Goal: Task Accomplishment & Management: Use online tool/utility

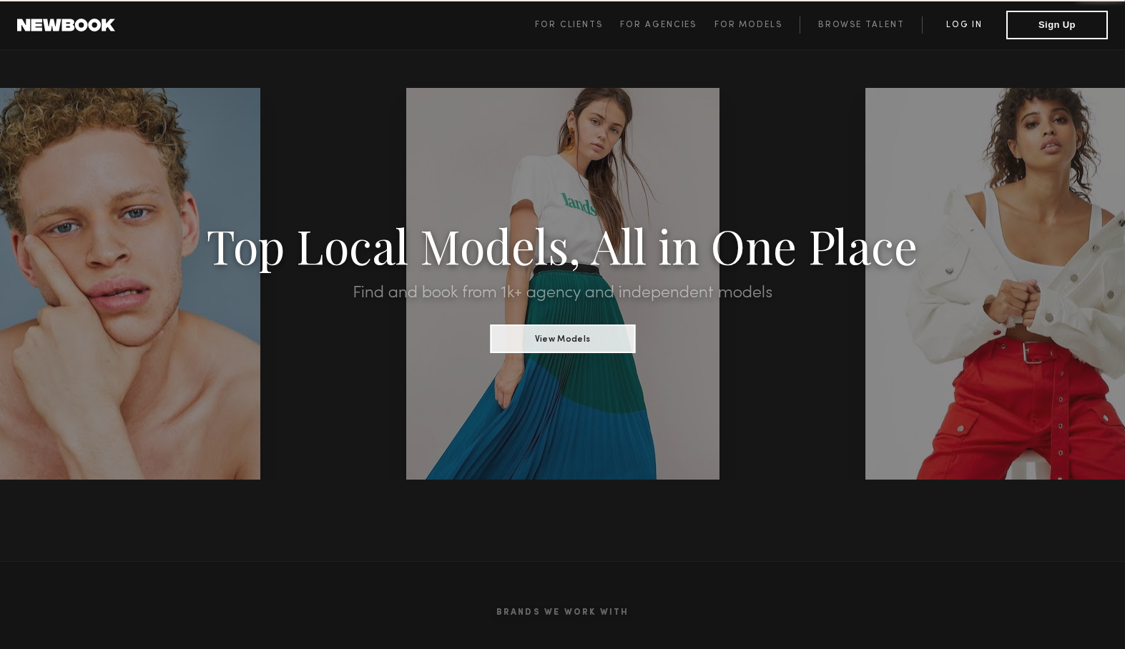
click at [970, 31] on link "Log in" at bounding box center [964, 24] width 84 height 17
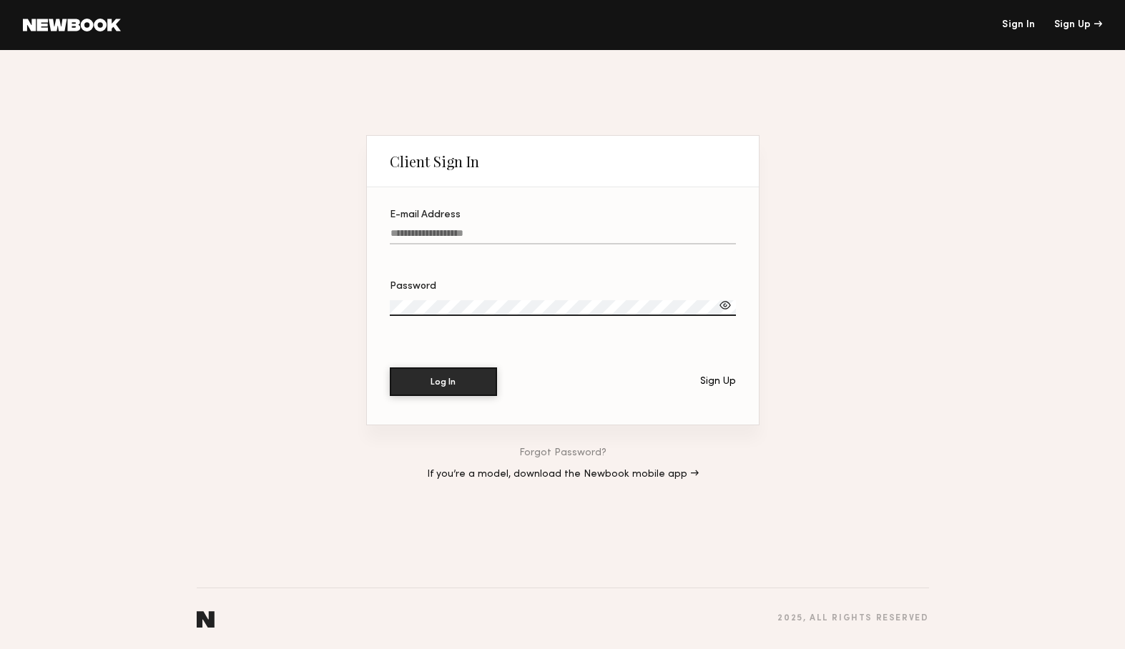
click at [470, 234] on input "E-mail Address" at bounding box center [563, 236] width 346 height 16
click at [468, 237] on input "E-mail Address Required" at bounding box center [563, 236] width 346 height 16
type input "**********"
click at [390, 368] on button "Log In" at bounding box center [443, 382] width 107 height 29
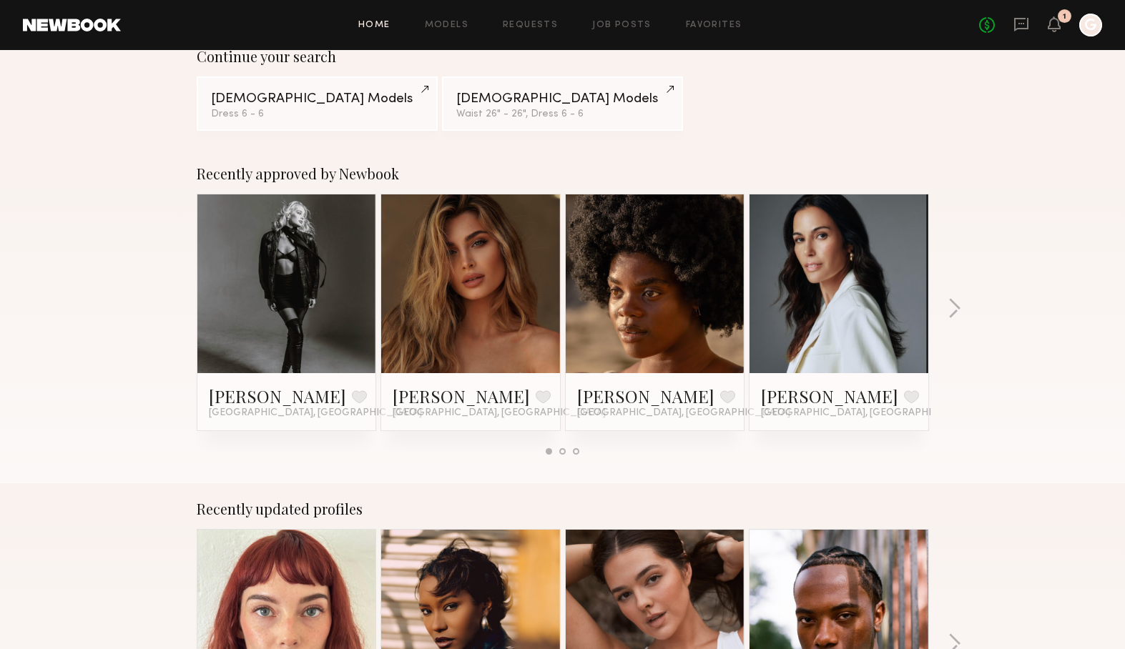
scroll to position [166, 0]
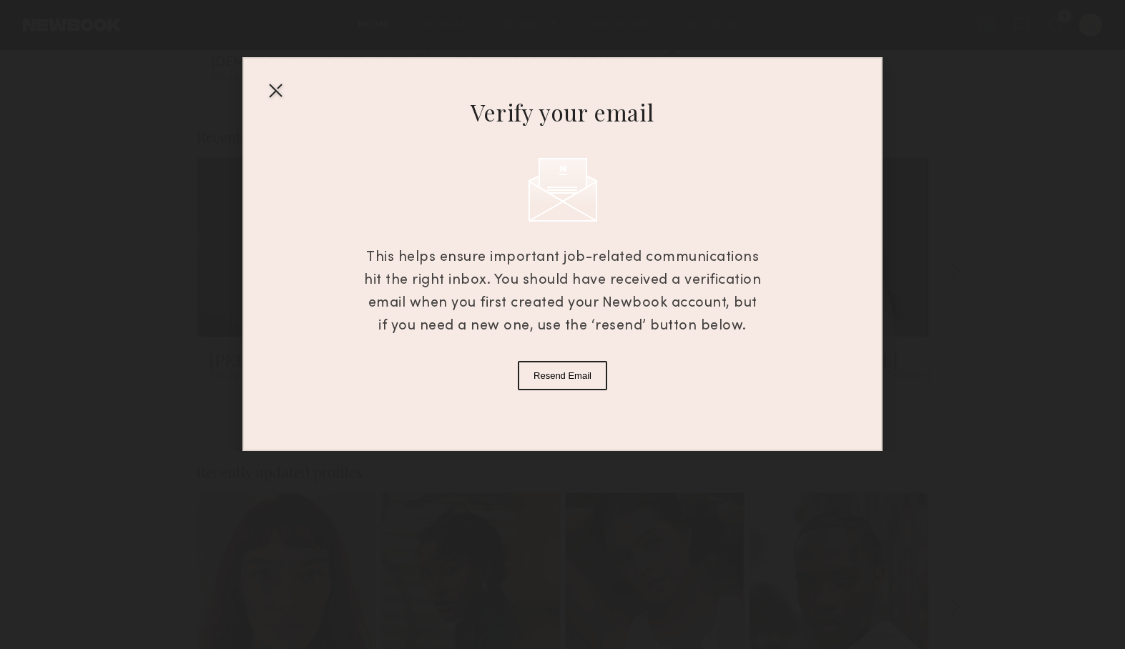
click at [272, 94] on div at bounding box center [275, 90] width 23 height 23
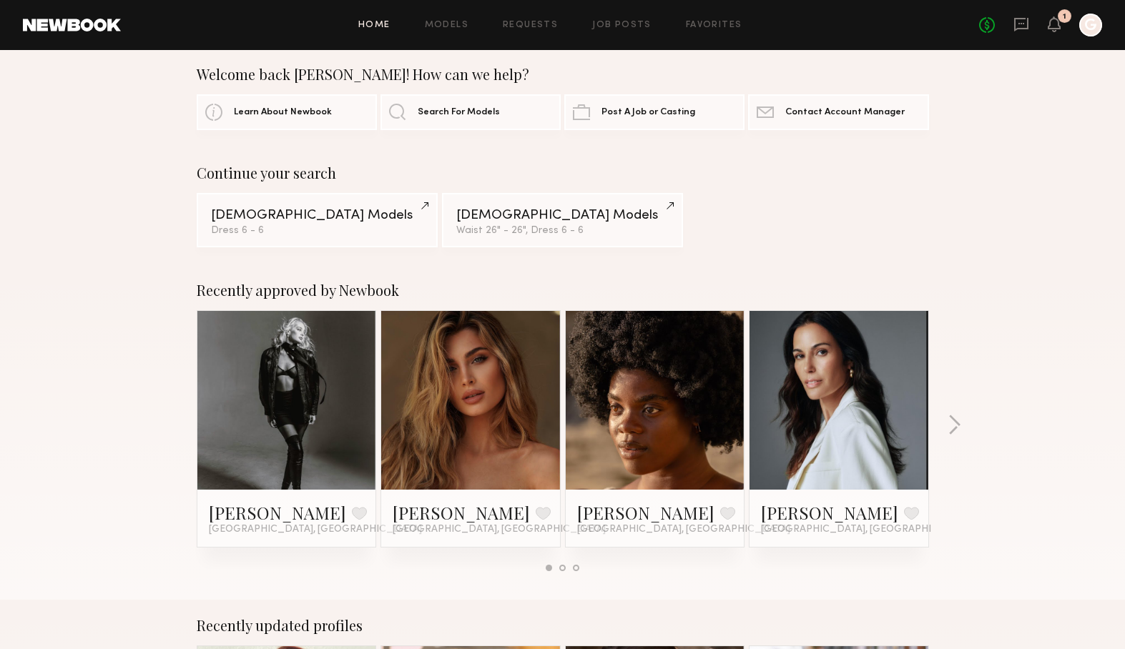
scroll to position [0, 0]
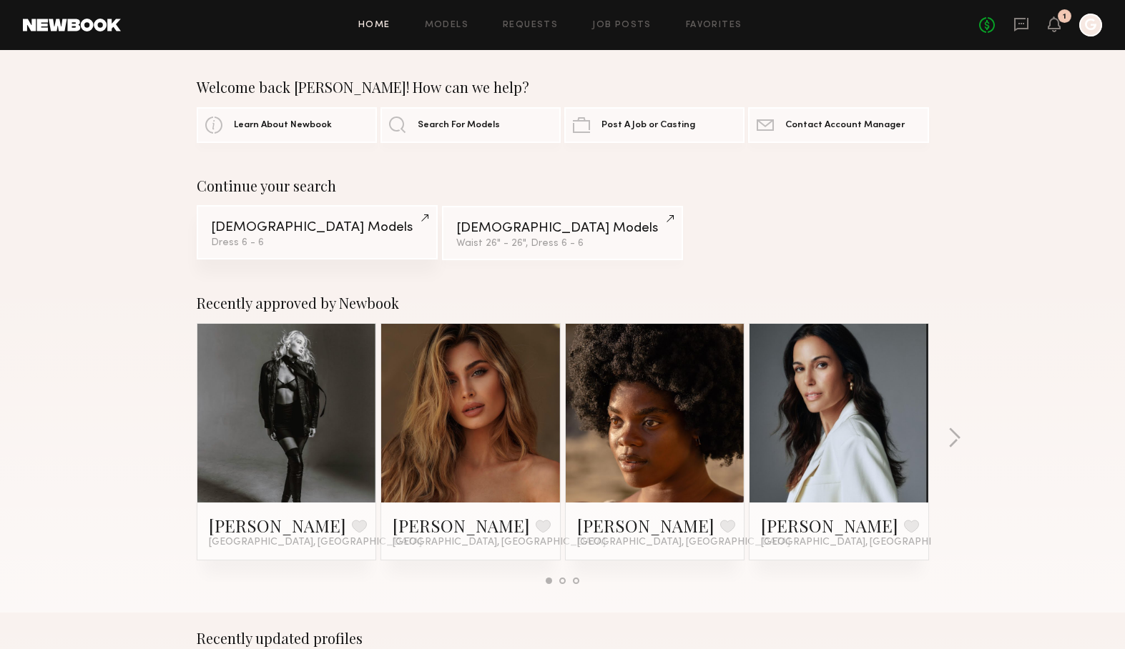
click at [352, 247] on div "Dress 6 - 6" at bounding box center [317, 243] width 212 height 10
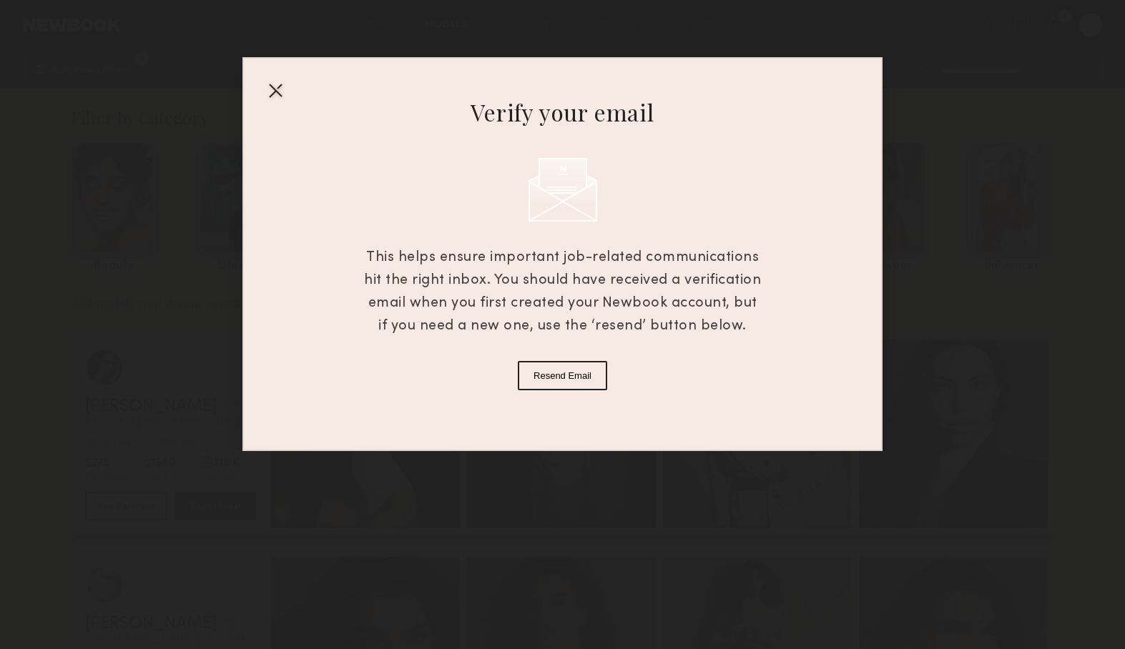
click at [271, 89] on div at bounding box center [275, 90] width 23 height 23
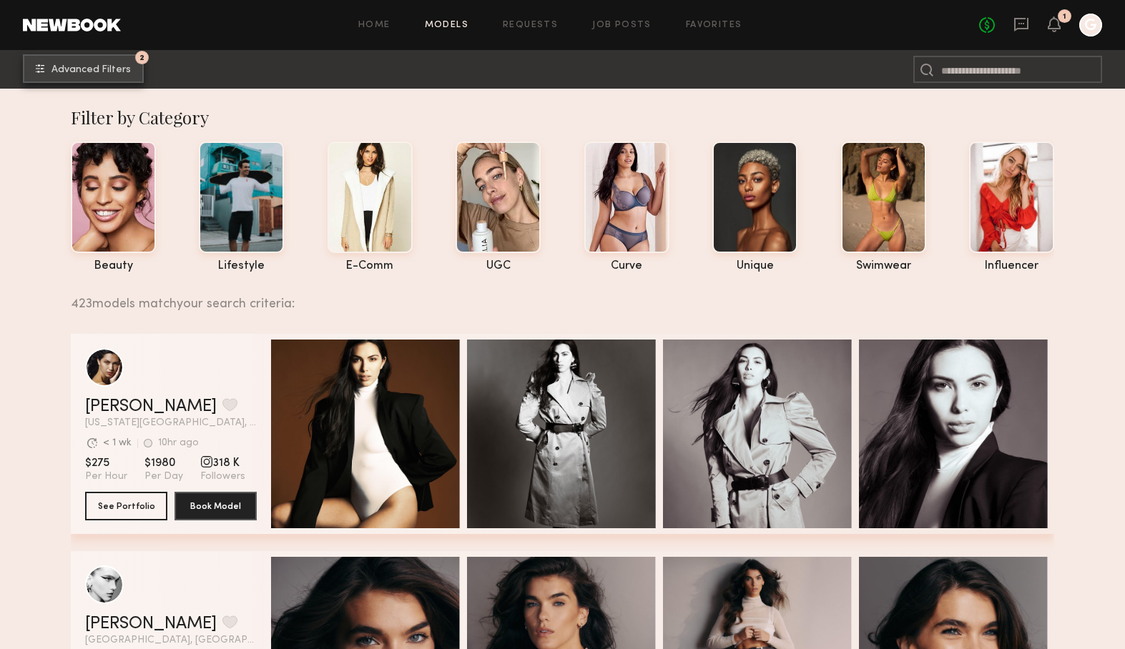
click at [99, 73] on span "Advanced Filters" at bounding box center [90, 70] width 79 height 10
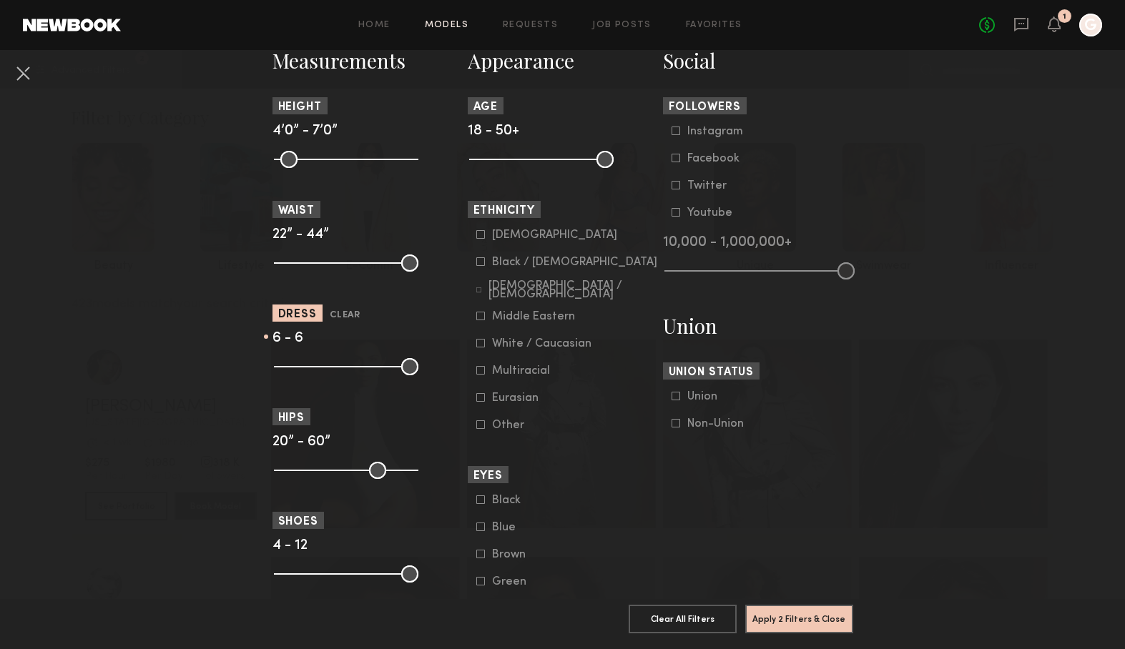
scroll to position [644, 0]
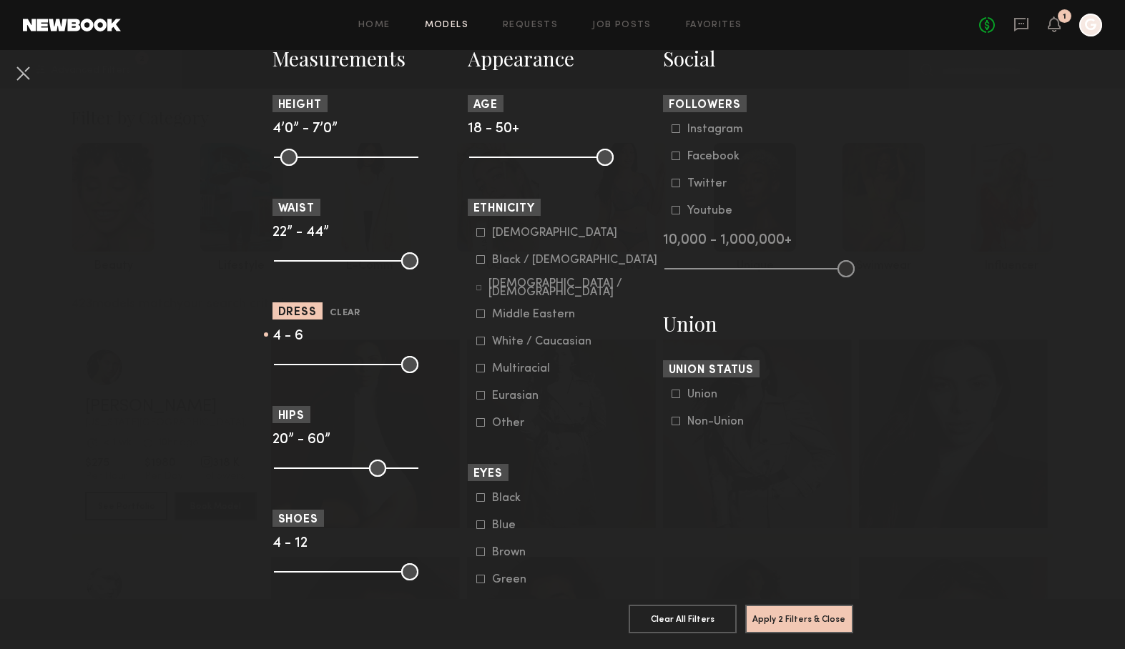
drag, startPoint x: 310, startPoint y: 366, endPoint x: 298, endPoint y: 369, distance: 12.5
type input "*"
click at [298, 369] on input "range" at bounding box center [346, 364] width 144 height 17
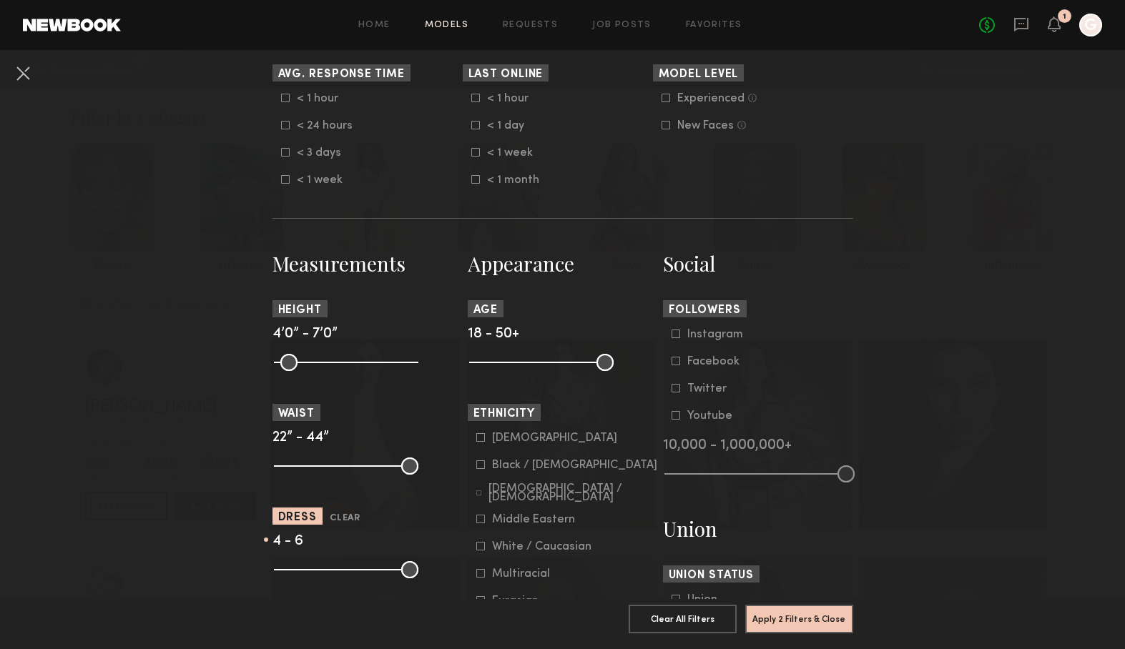
scroll to position [436, 0]
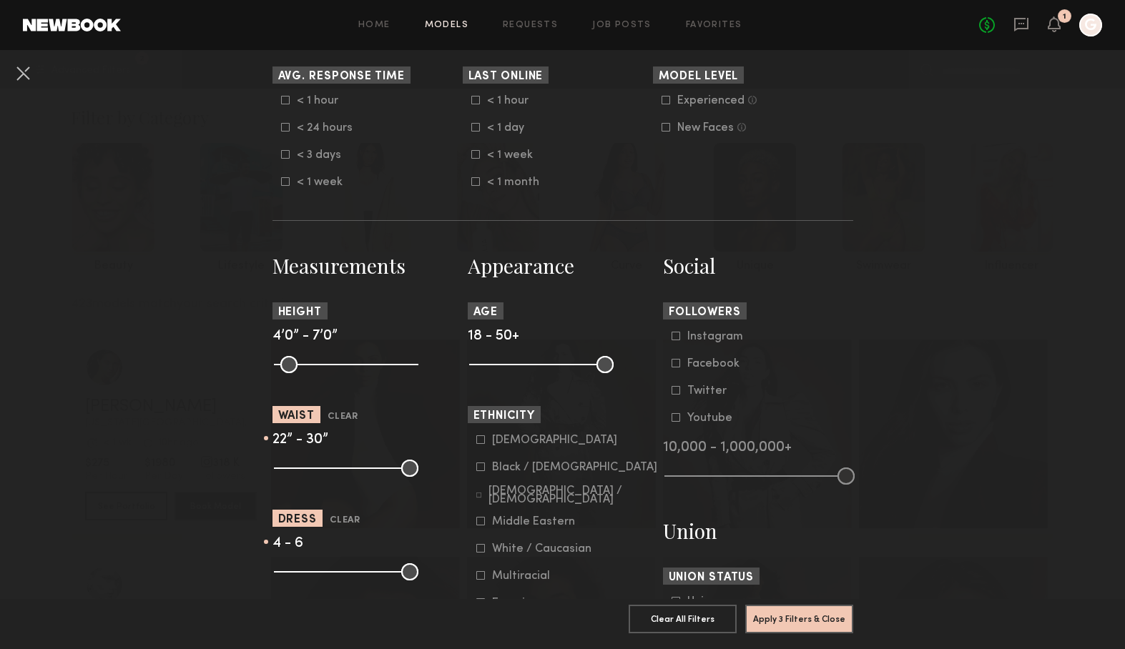
drag, startPoint x: 409, startPoint y: 470, endPoint x: 327, endPoint y: 473, distance: 82.3
type input "**"
click at [327, 473] on input "range" at bounding box center [346, 468] width 144 height 17
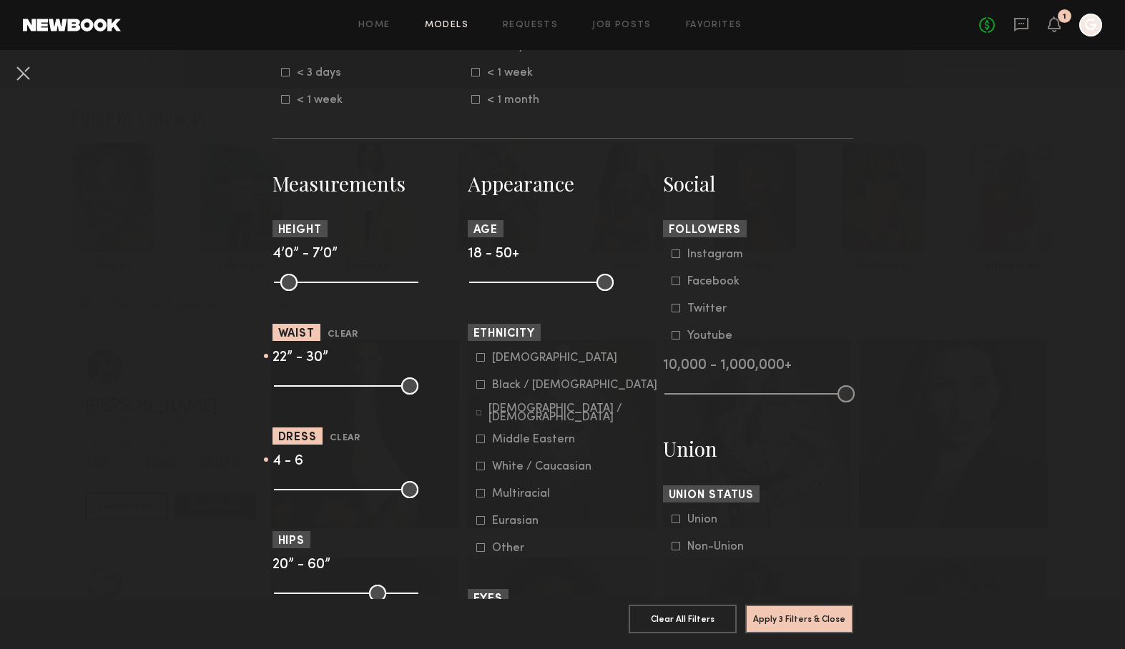
scroll to position [521, 0]
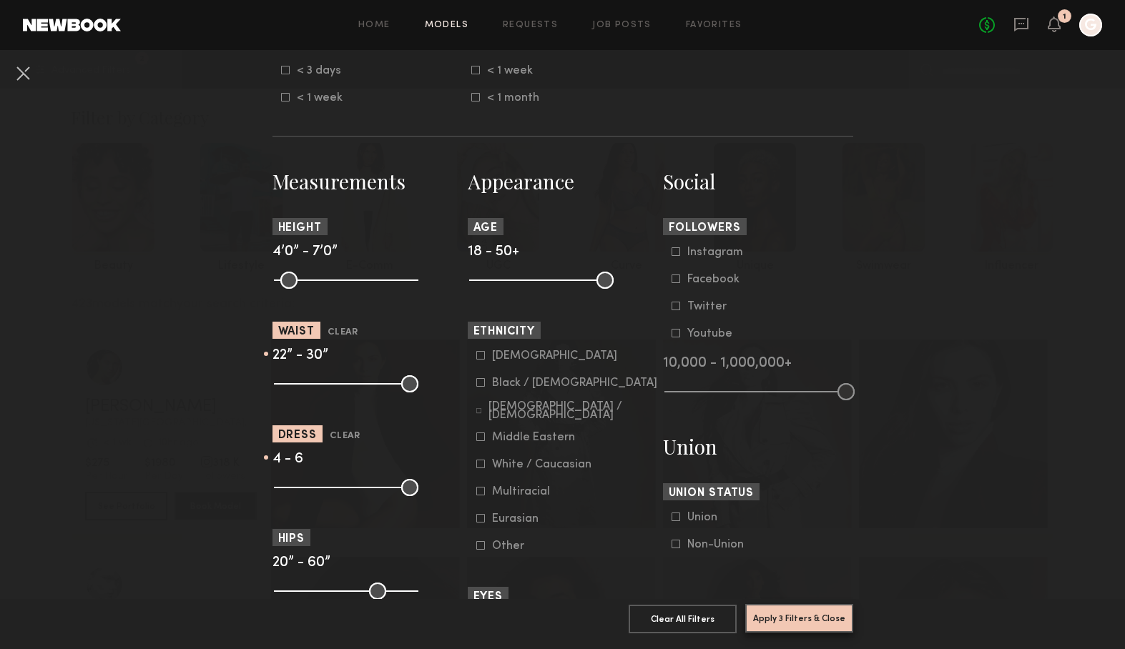
click at [782, 616] on button "Apply 3 Filters & Close" at bounding box center [799, 618] width 108 height 29
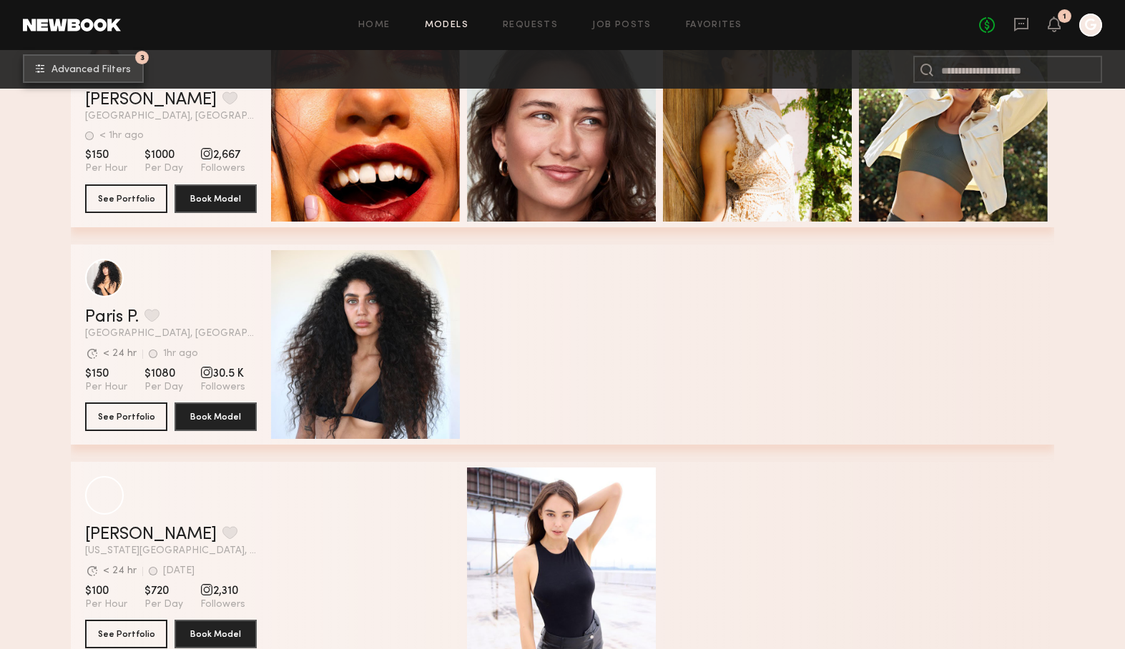
scroll to position [18353, 0]
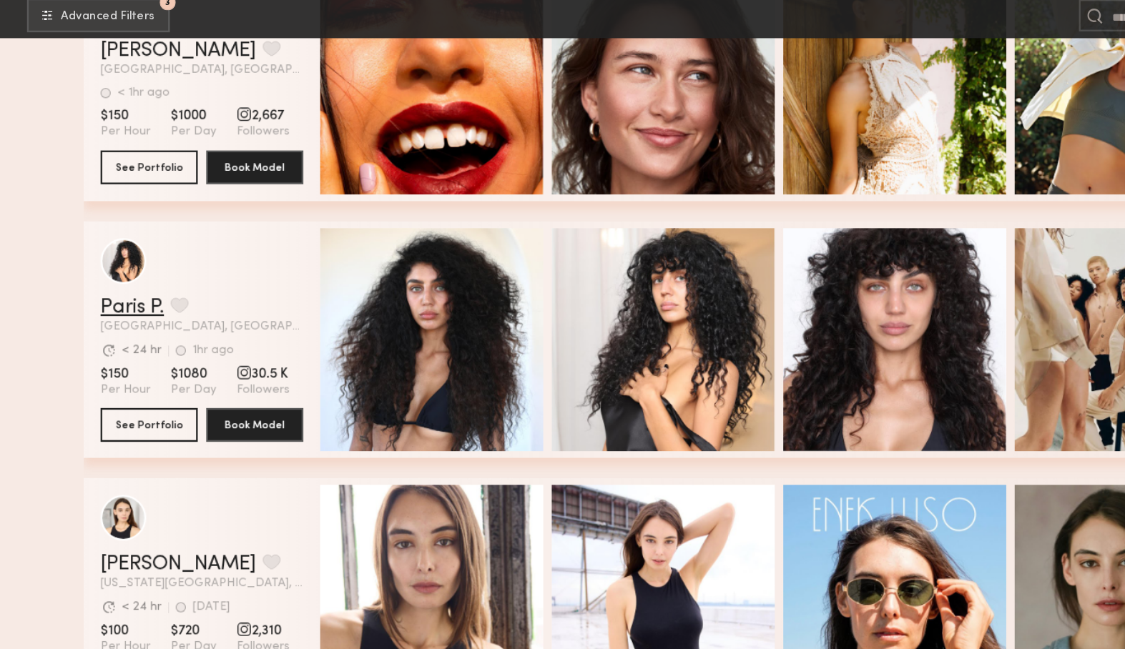
click at [122, 320] on link "Paris P." at bounding box center [112, 316] width 54 height 17
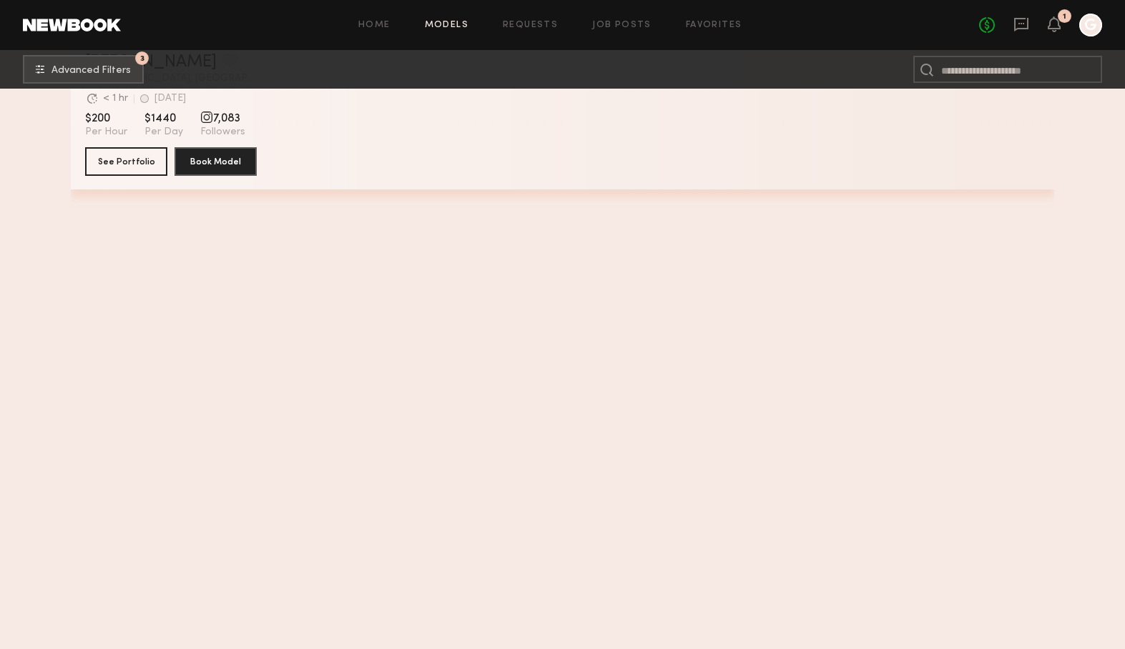
scroll to position [14662, 0]
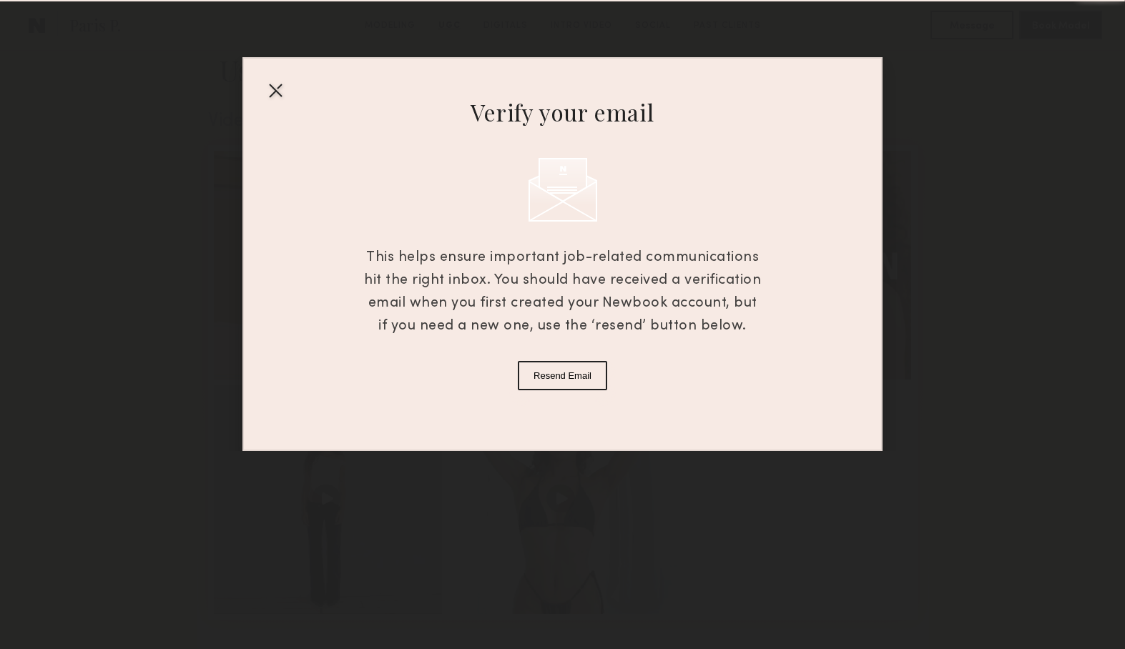
scroll to position [1349, 0]
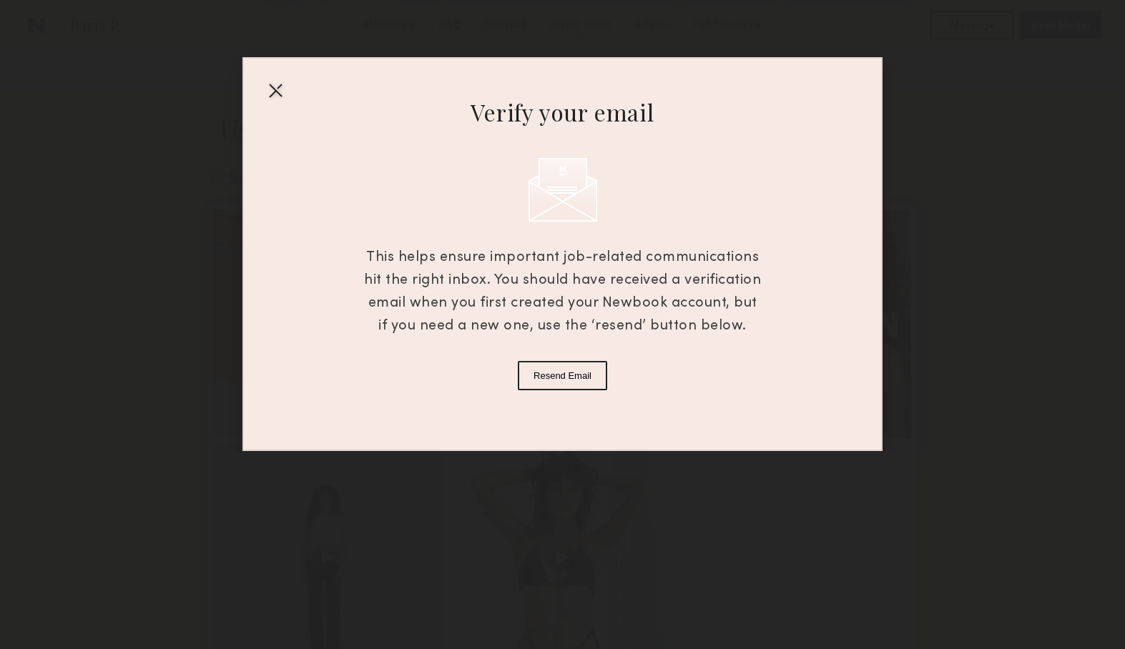
click at [277, 85] on div at bounding box center [275, 90] width 23 height 23
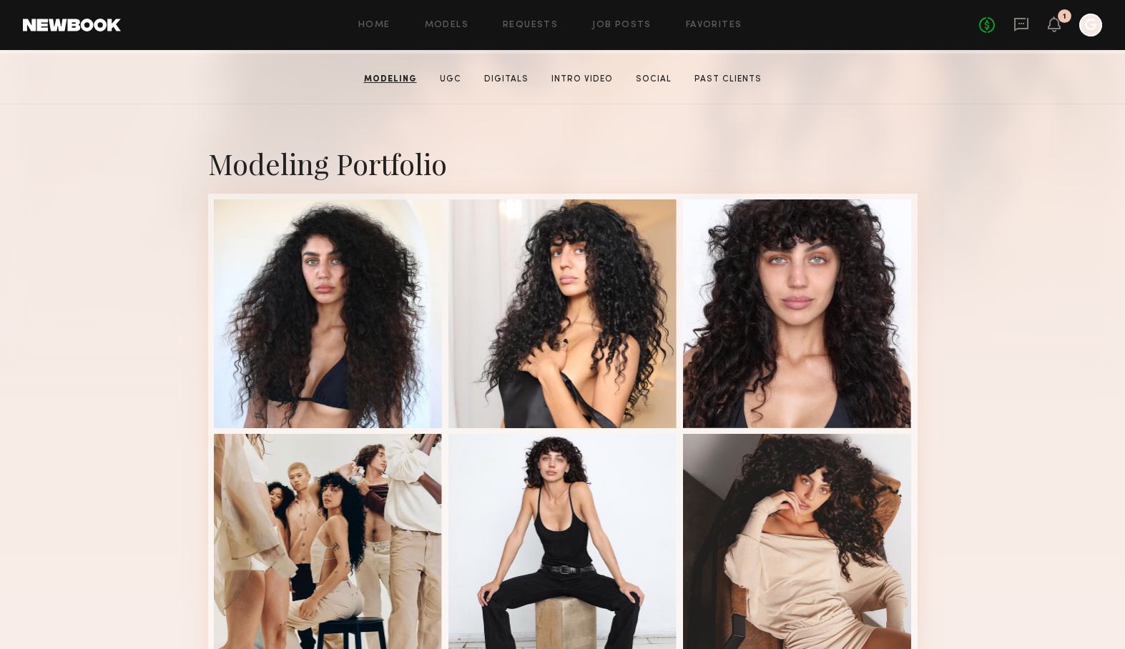
scroll to position [0, 0]
